Goal: Entertainment & Leisure: Consume media (video, audio)

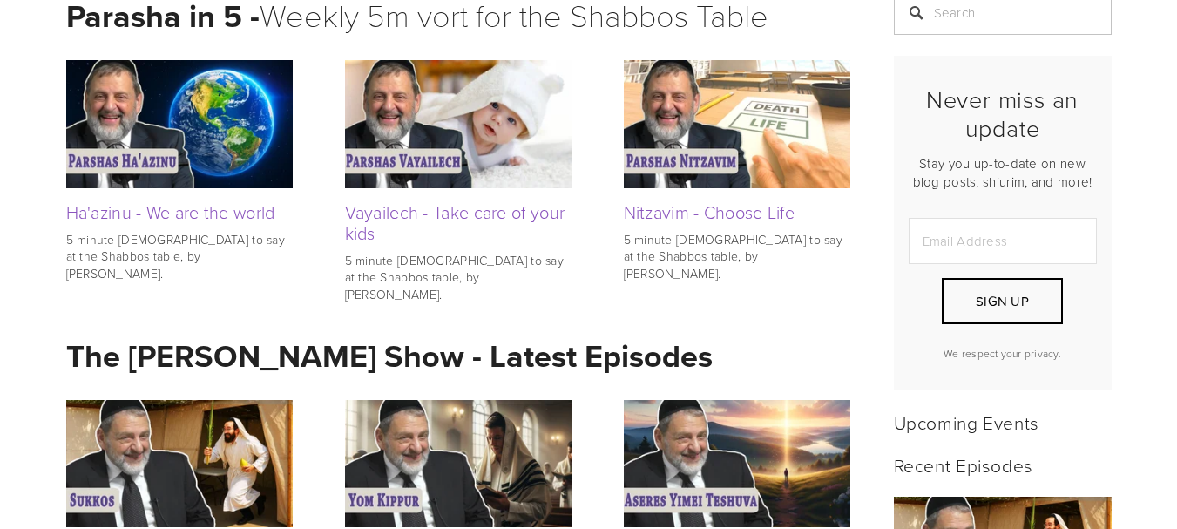
scroll to position [391, 0]
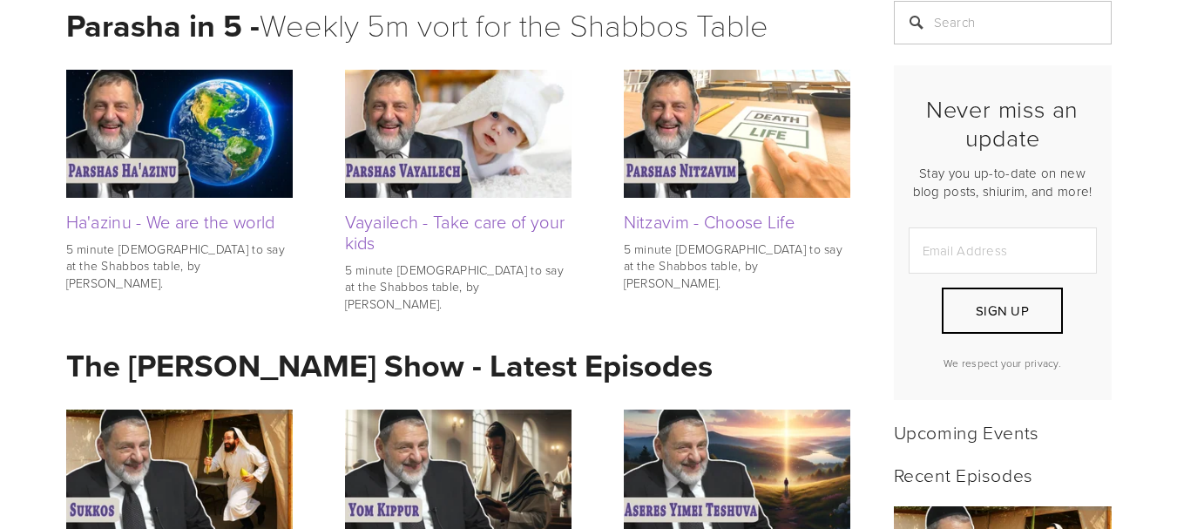
click at [201, 123] on img at bounding box center [179, 133] width 227 height 127
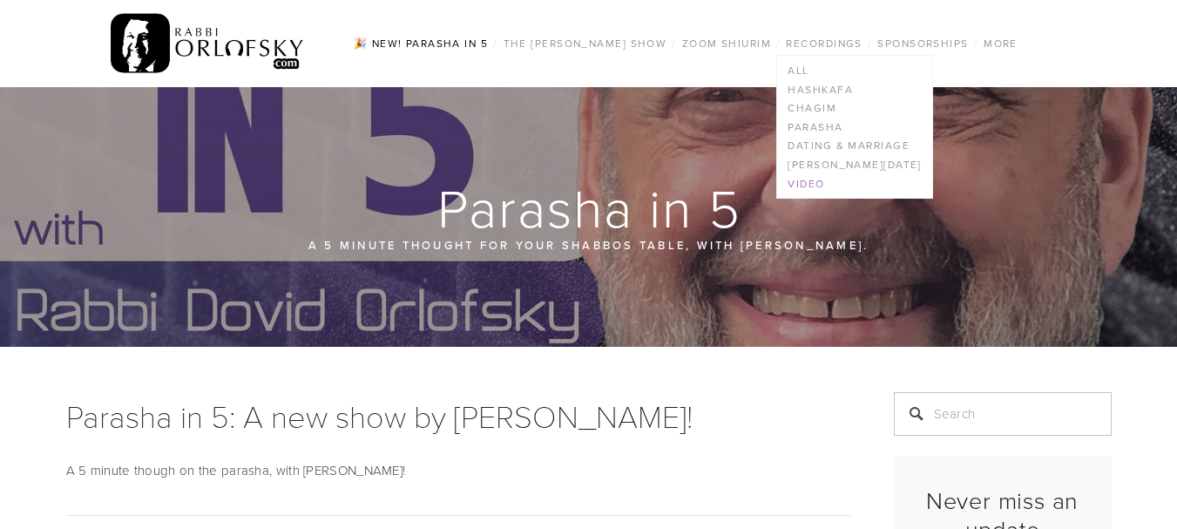
click at [806, 177] on link "Video" at bounding box center [854, 183] width 154 height 19
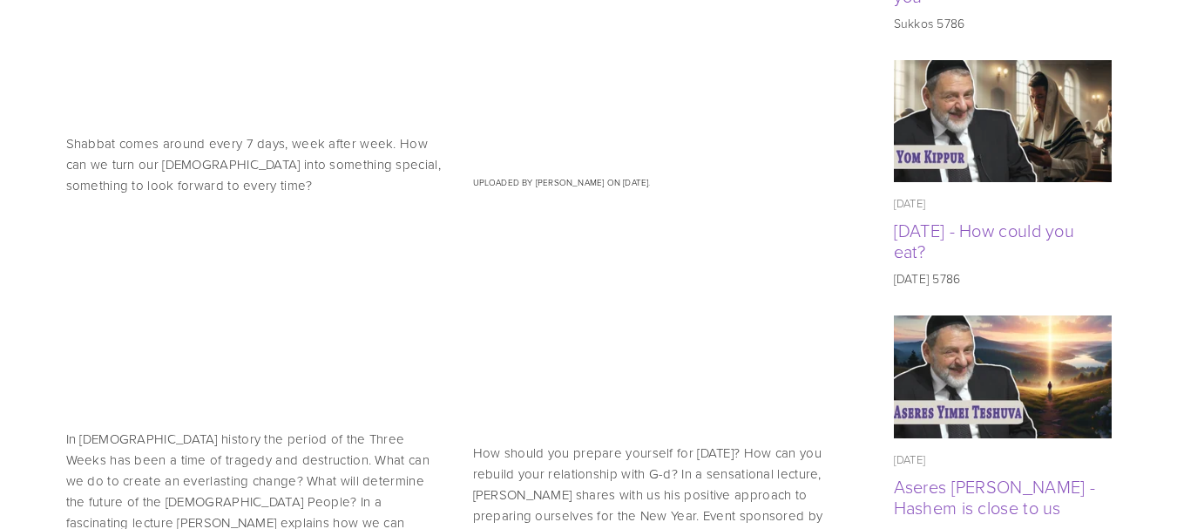
scroll to position [1081, 0]
